Goal: Navigation & Orientation: Find specific page/section

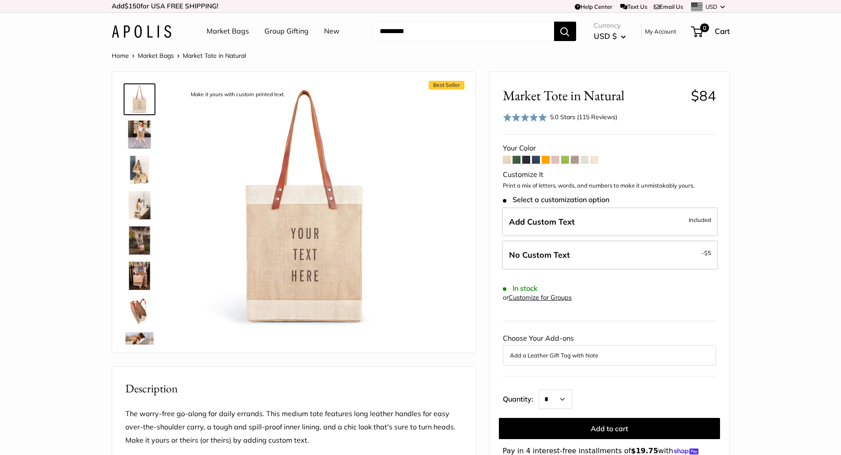
click at [146, 125] on img at bounding box center [139, 134] width 28 height 28
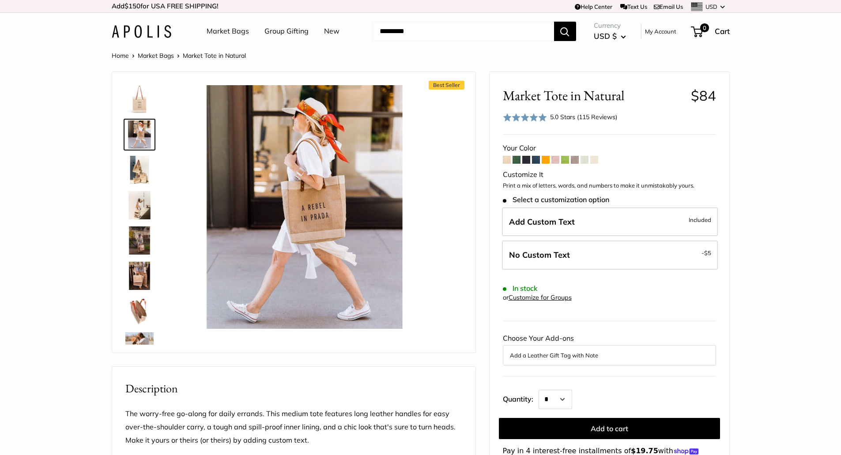
click at [226, 32] on link "Market Bags" at bounding box center [228, 31] width 42 height 13
